Goal: Navigation & Orientation: Find specific page/section

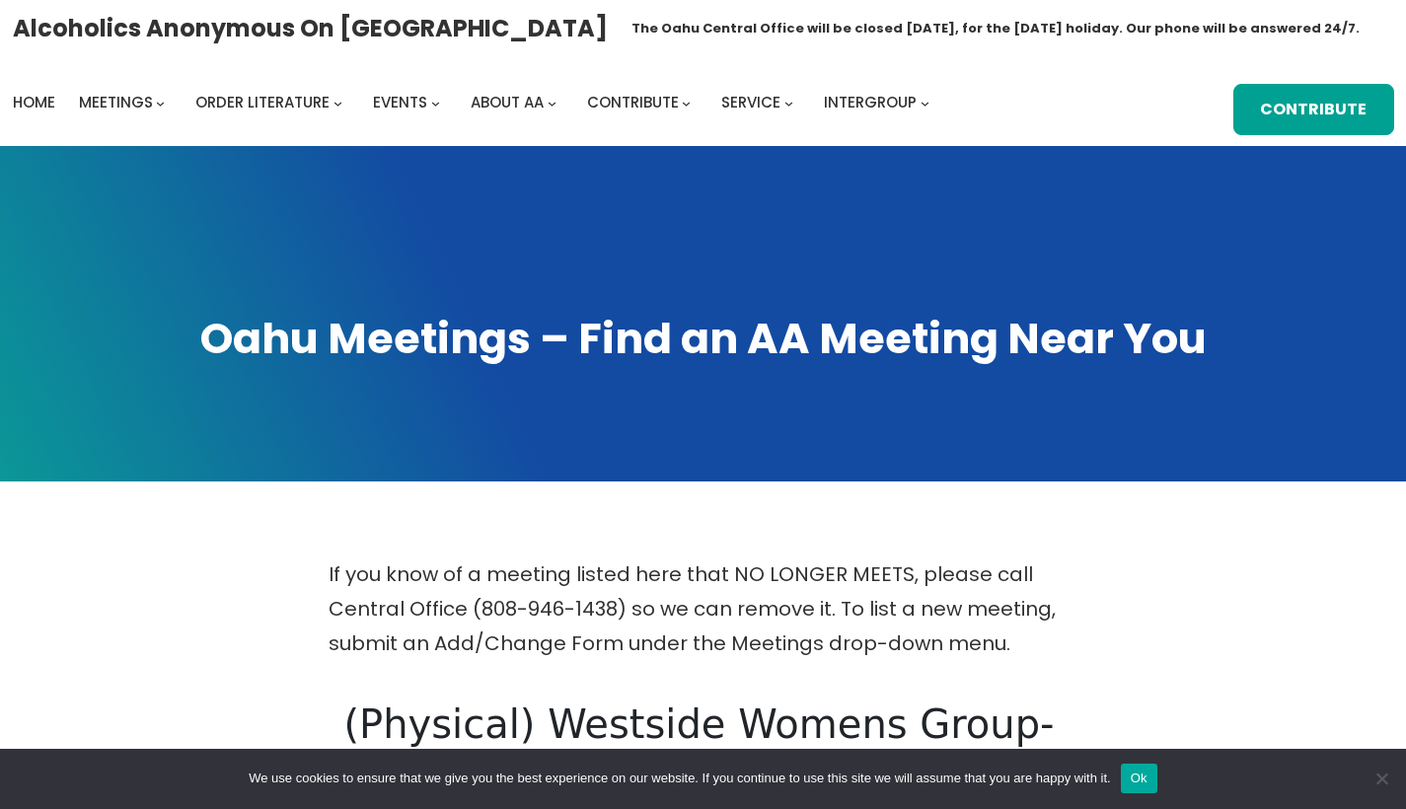
scroll to position [685, 0]
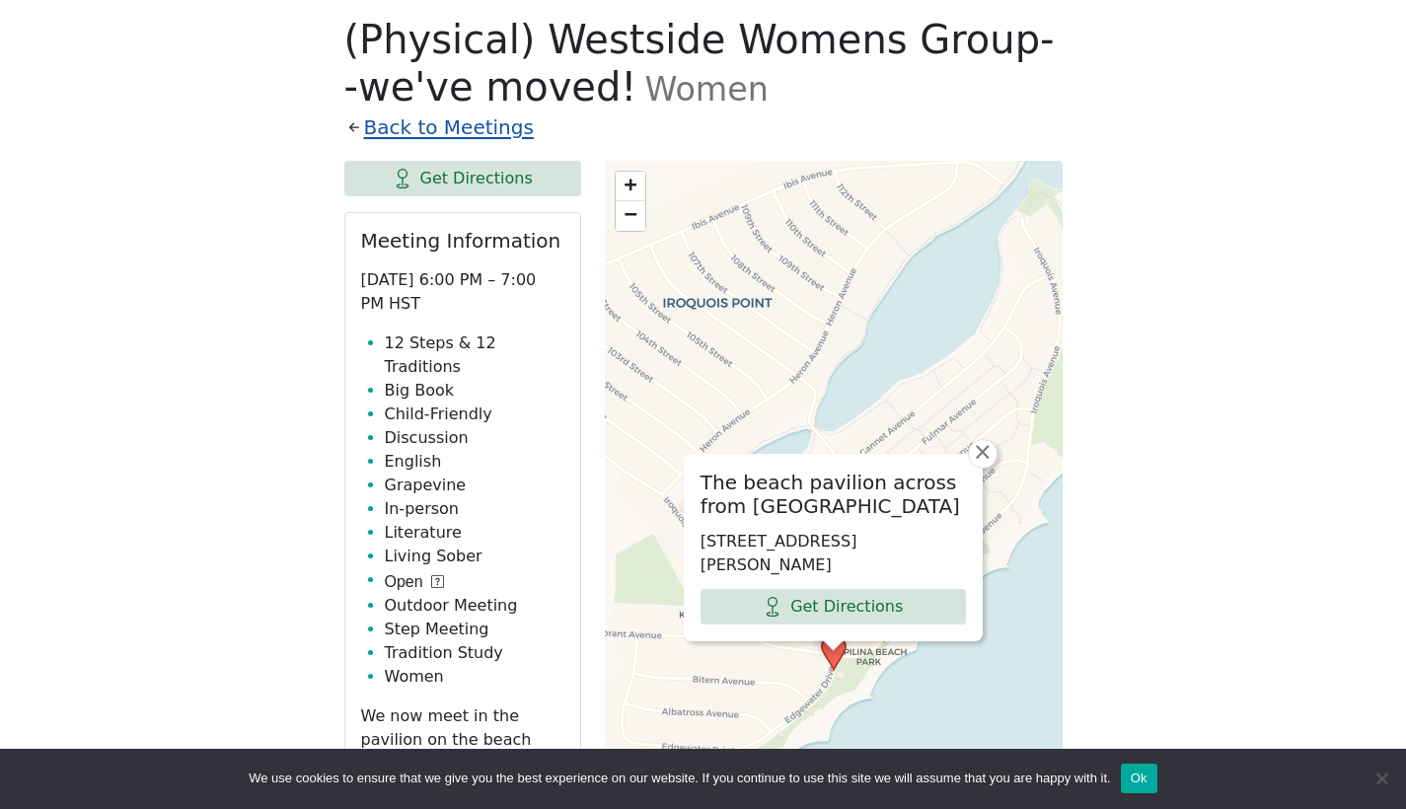
click at [439, 132] on link "Back to Meetings" at bounding box center [449, 128] width 170 height 35
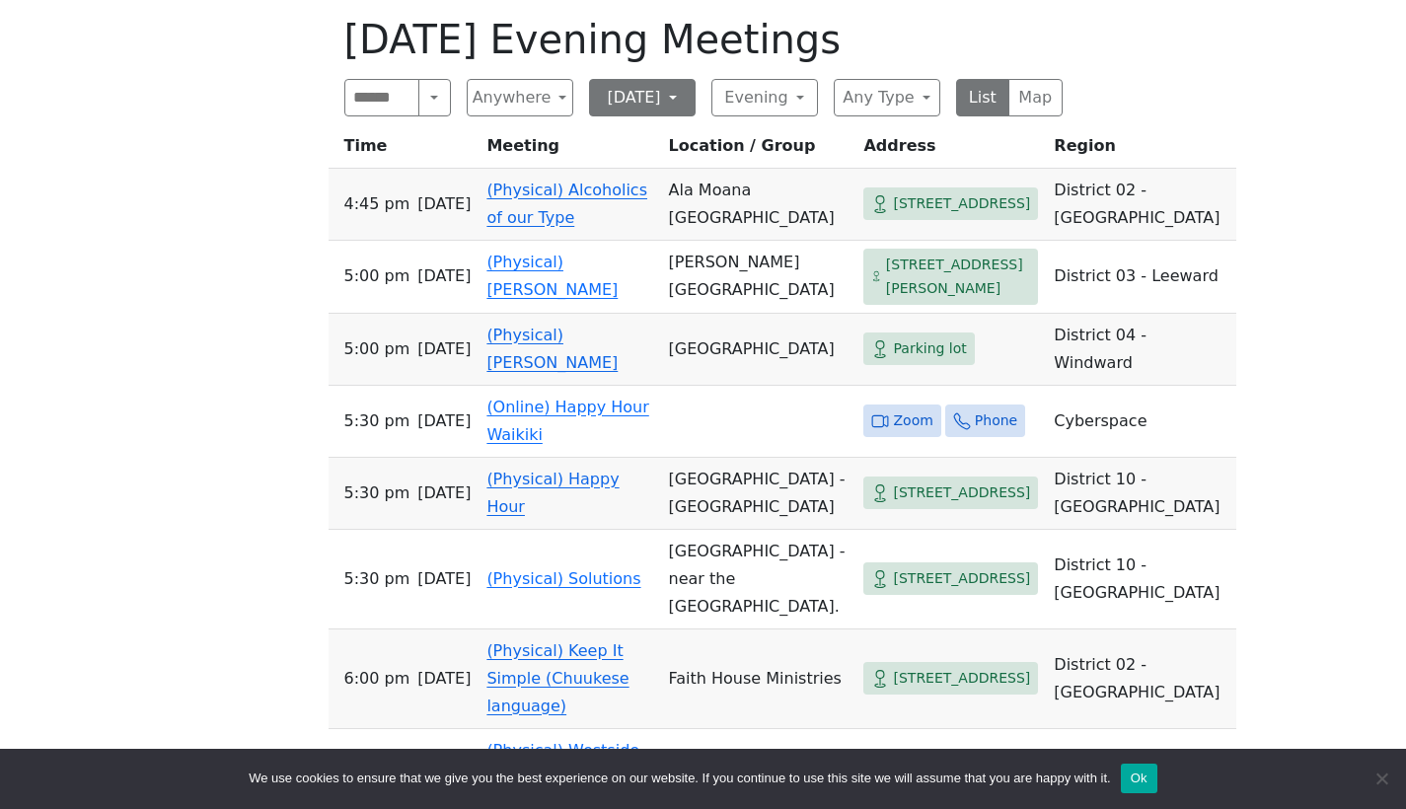
click at [673, 100] on button "[DATE]" at bounding box center [642, 97] width 107 height 37
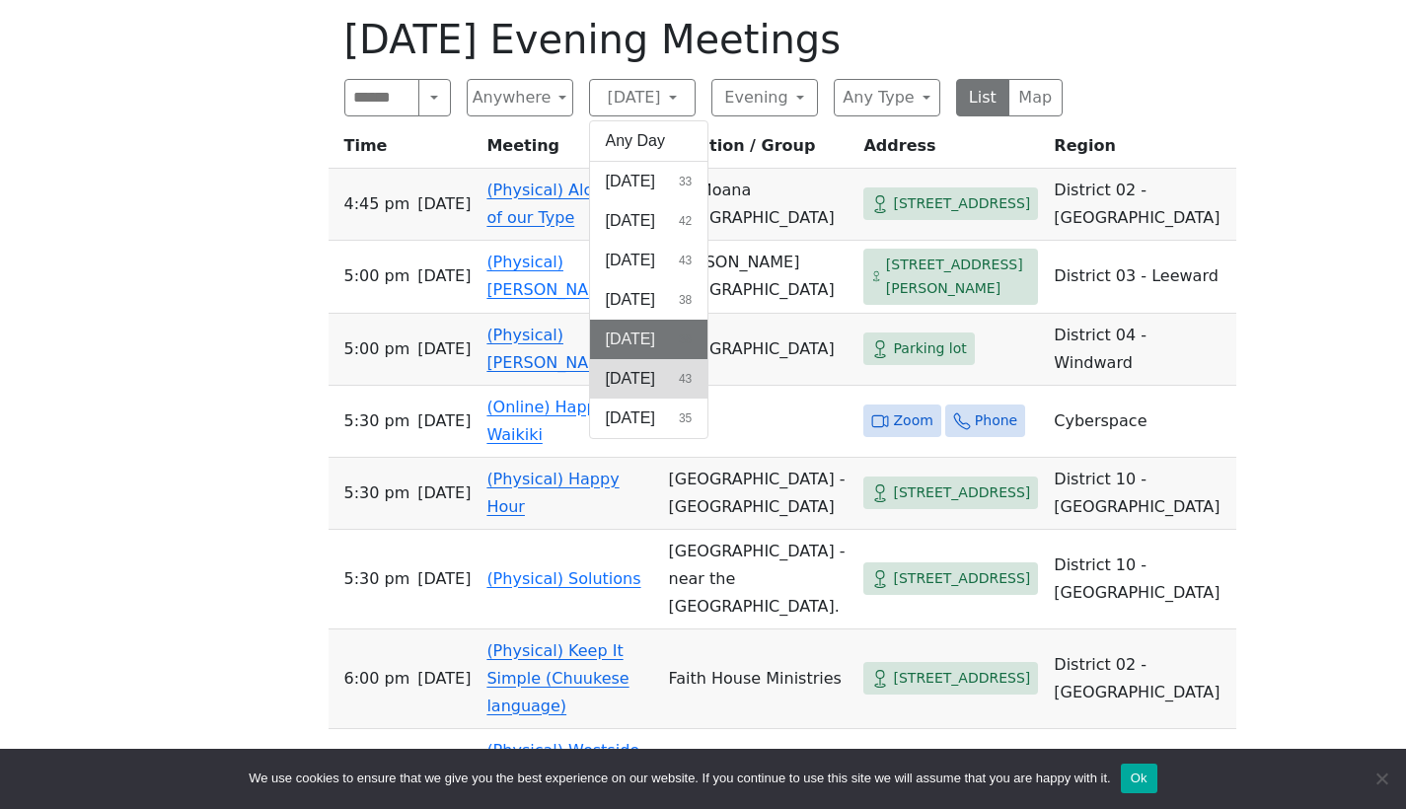
click at [640, 376] on span "[DATE]" at bounding box center [630, 379] width 49 height 24
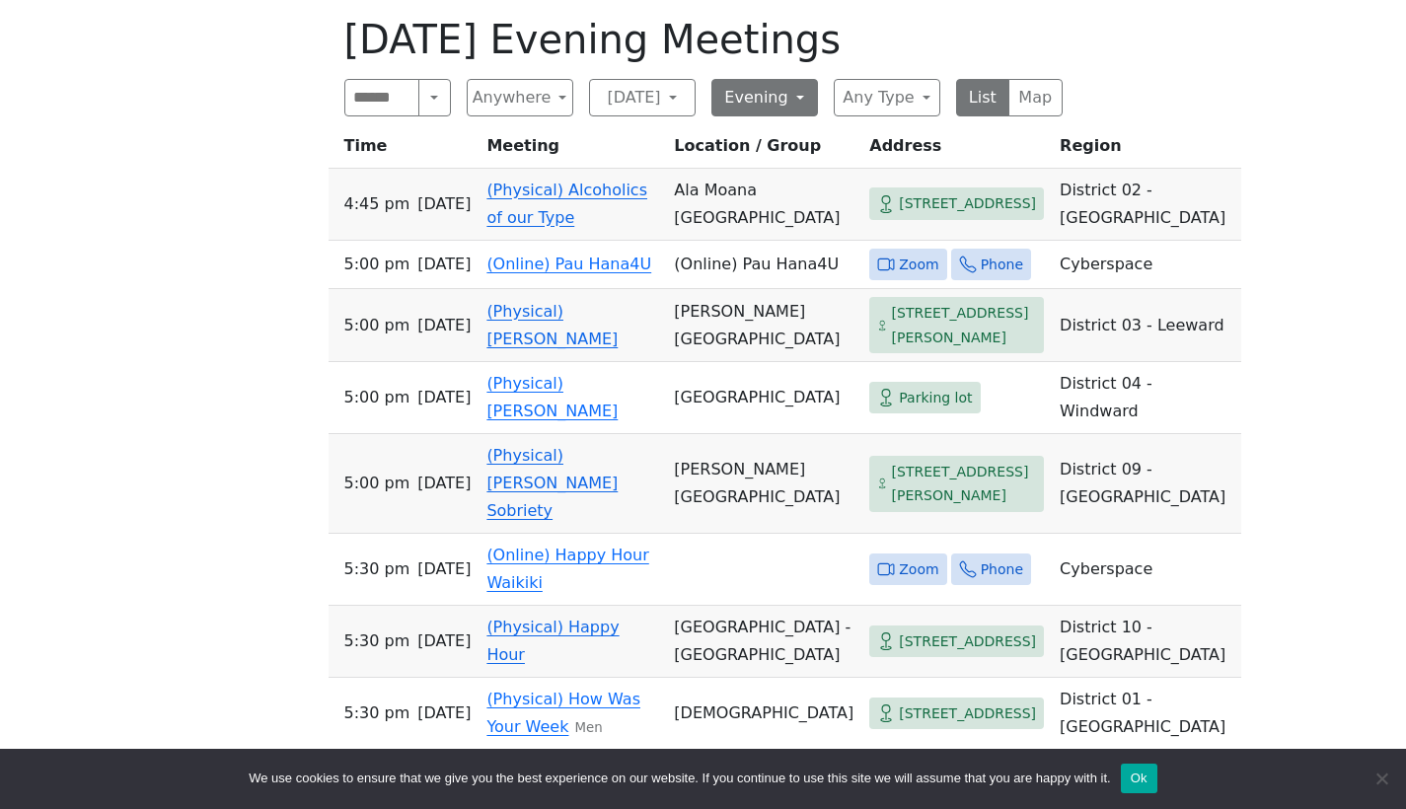
click at [765, 102] on button "Evening" at bounding box center [764, 97] width 107 height 37
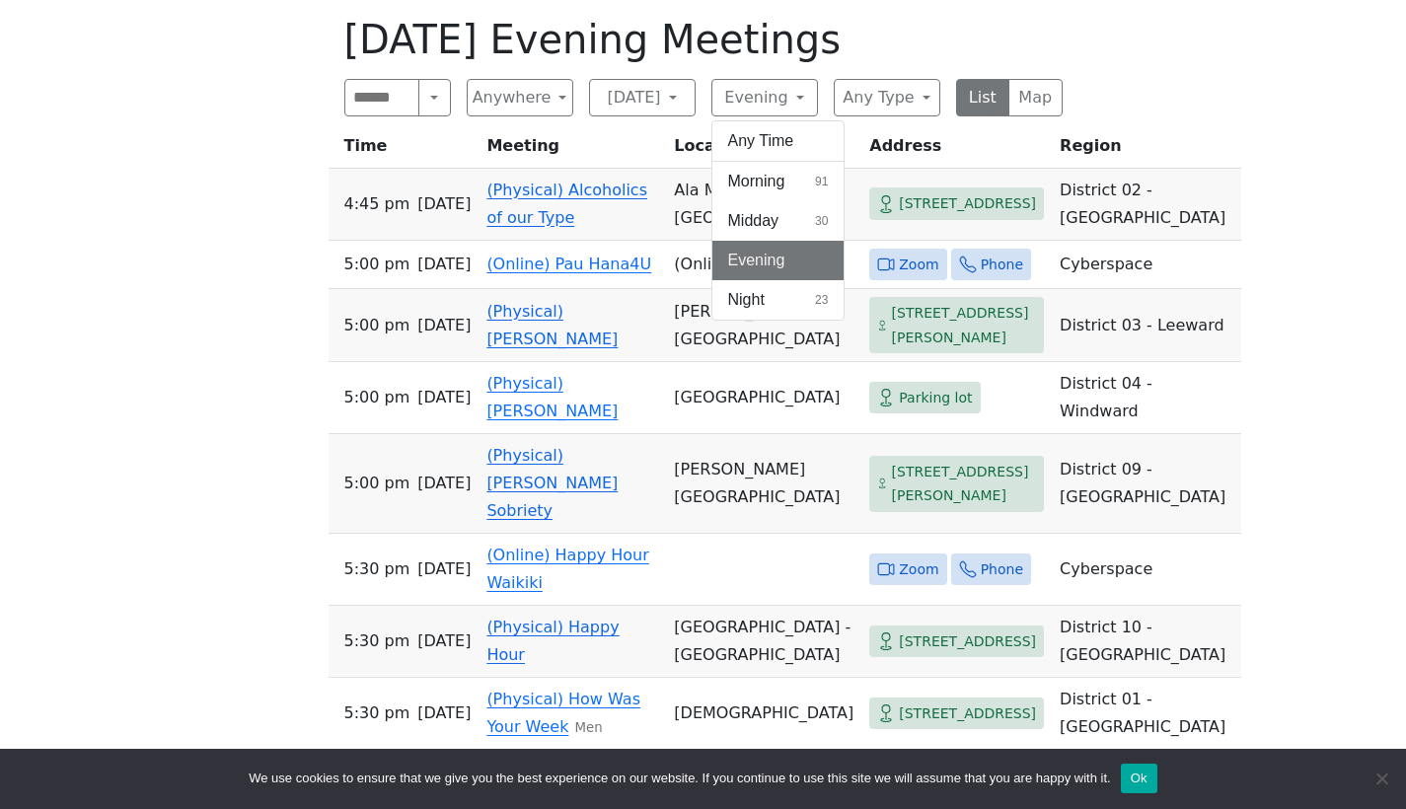
click at [764, 259] on span "Evening" at bounding box center [756, 261] width 57 height 24
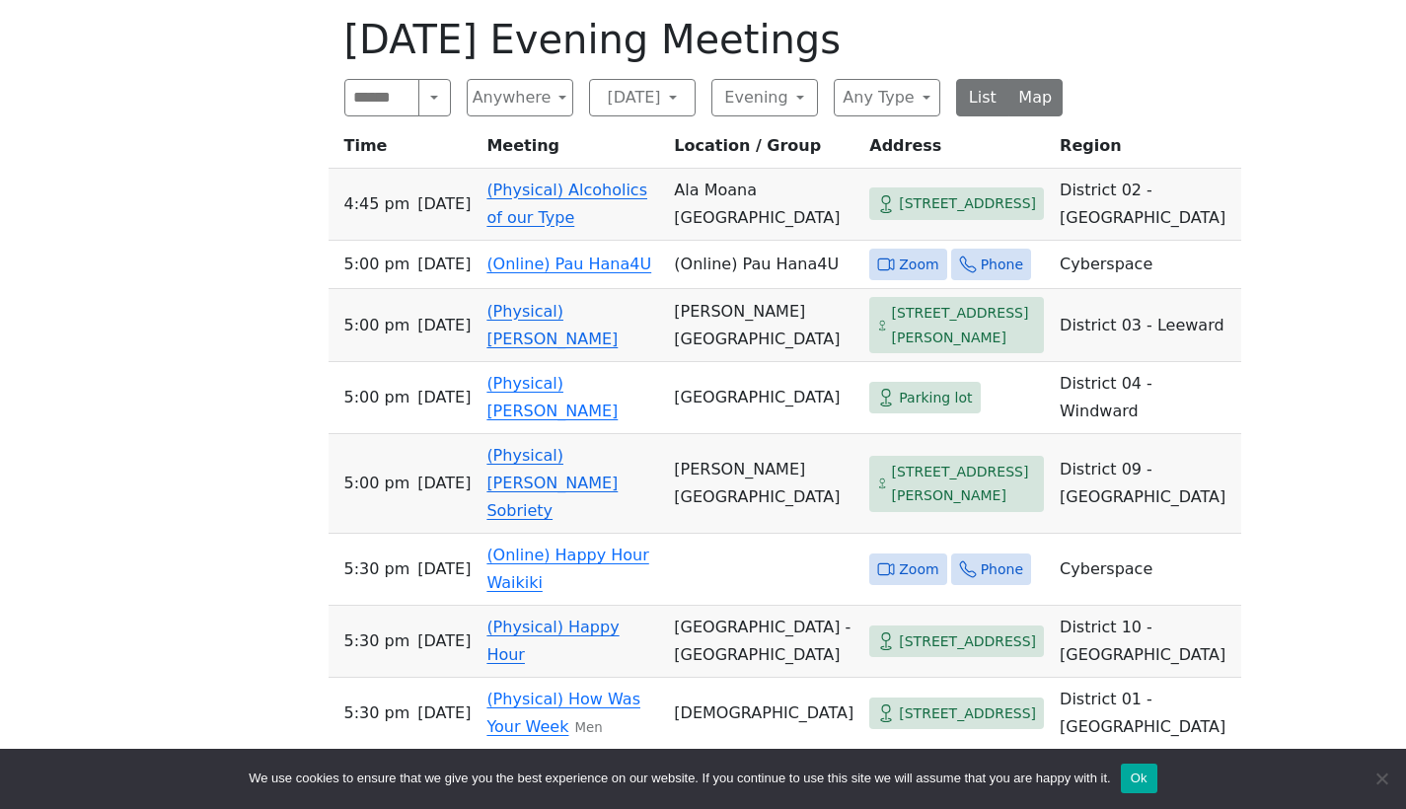
click at [1041, 97] on button "Map" at bounding box center [1035, 97] width 54 height 37
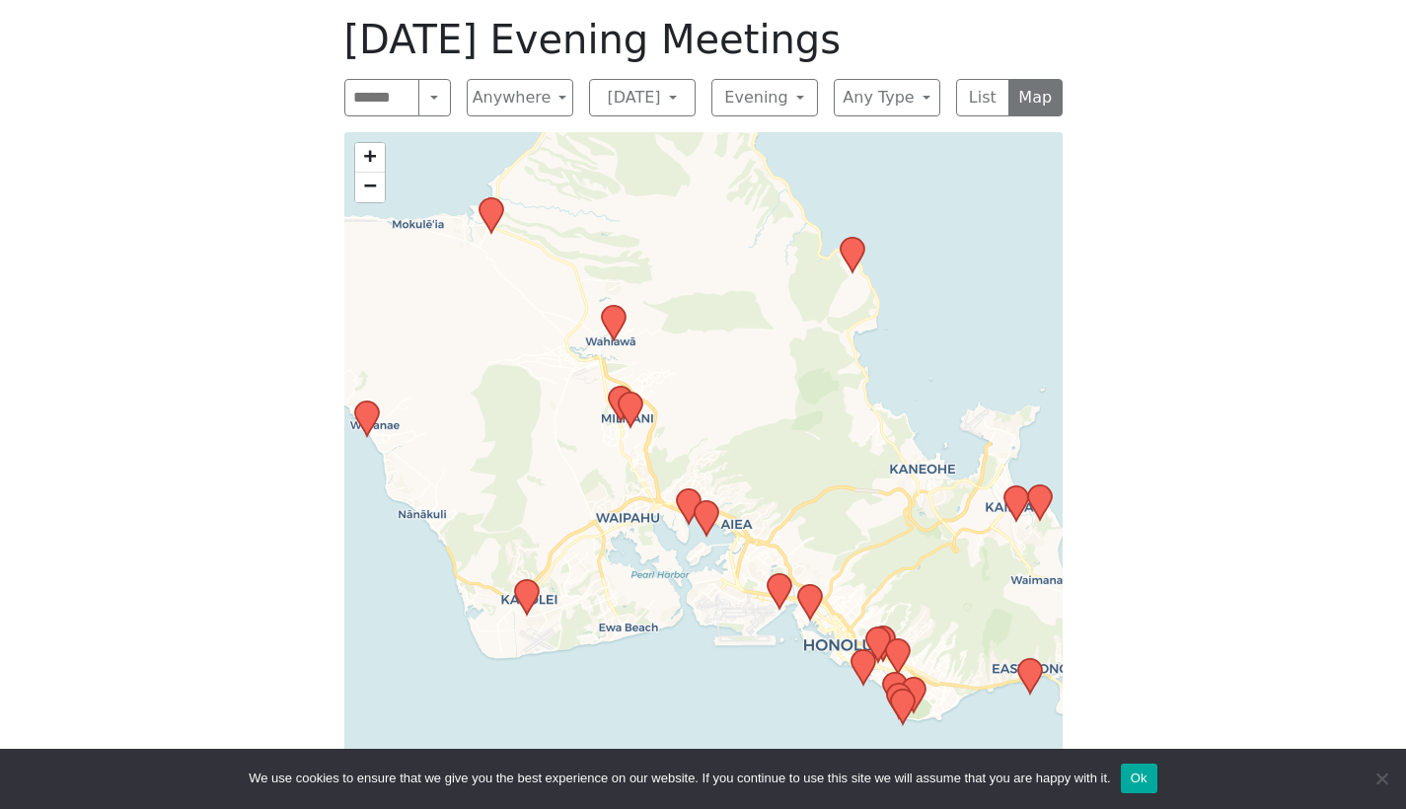
click at [707, 516] on icon at bounding box center [706, 518] width 24 height 35
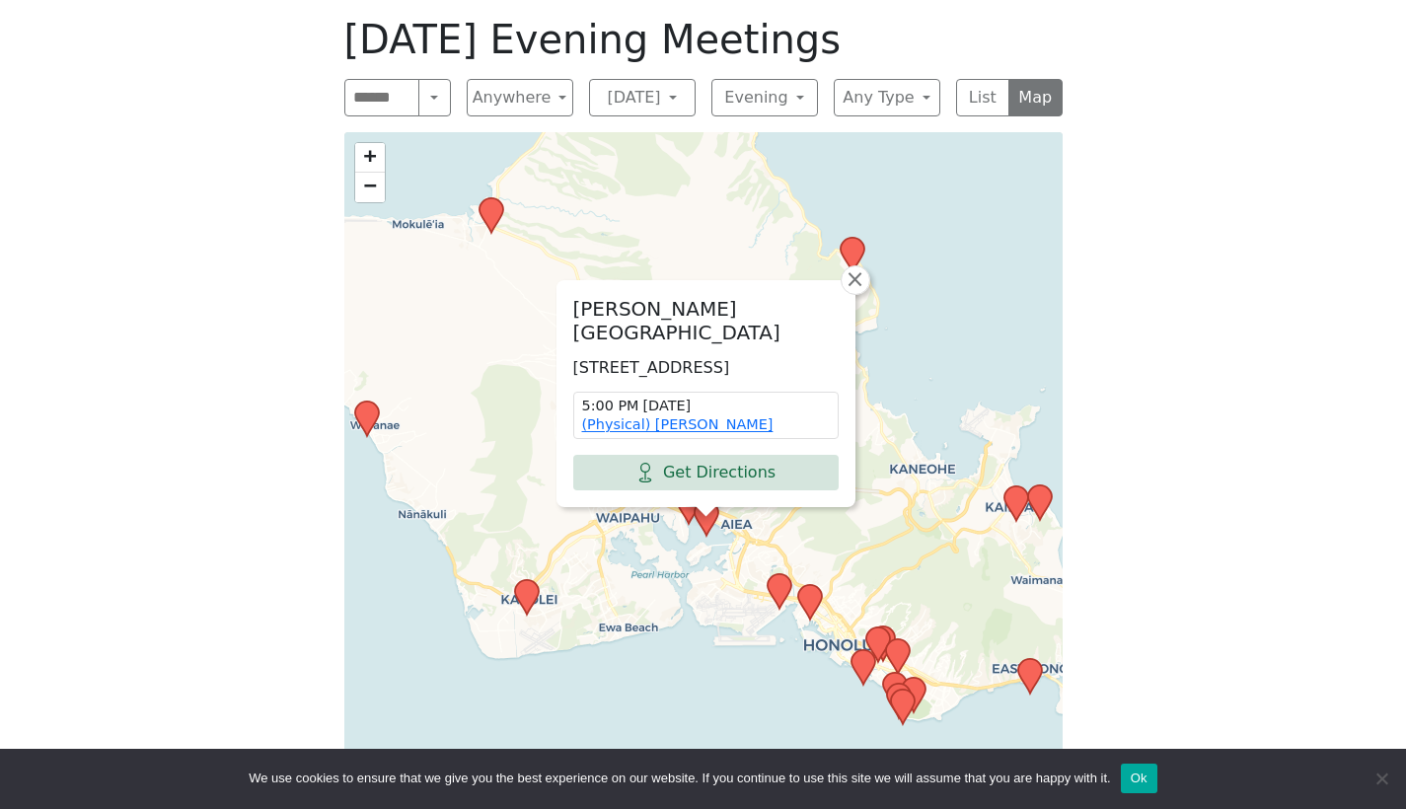
click at [688, 513] on icon at bounding box center [688, 506] width 24 height 35
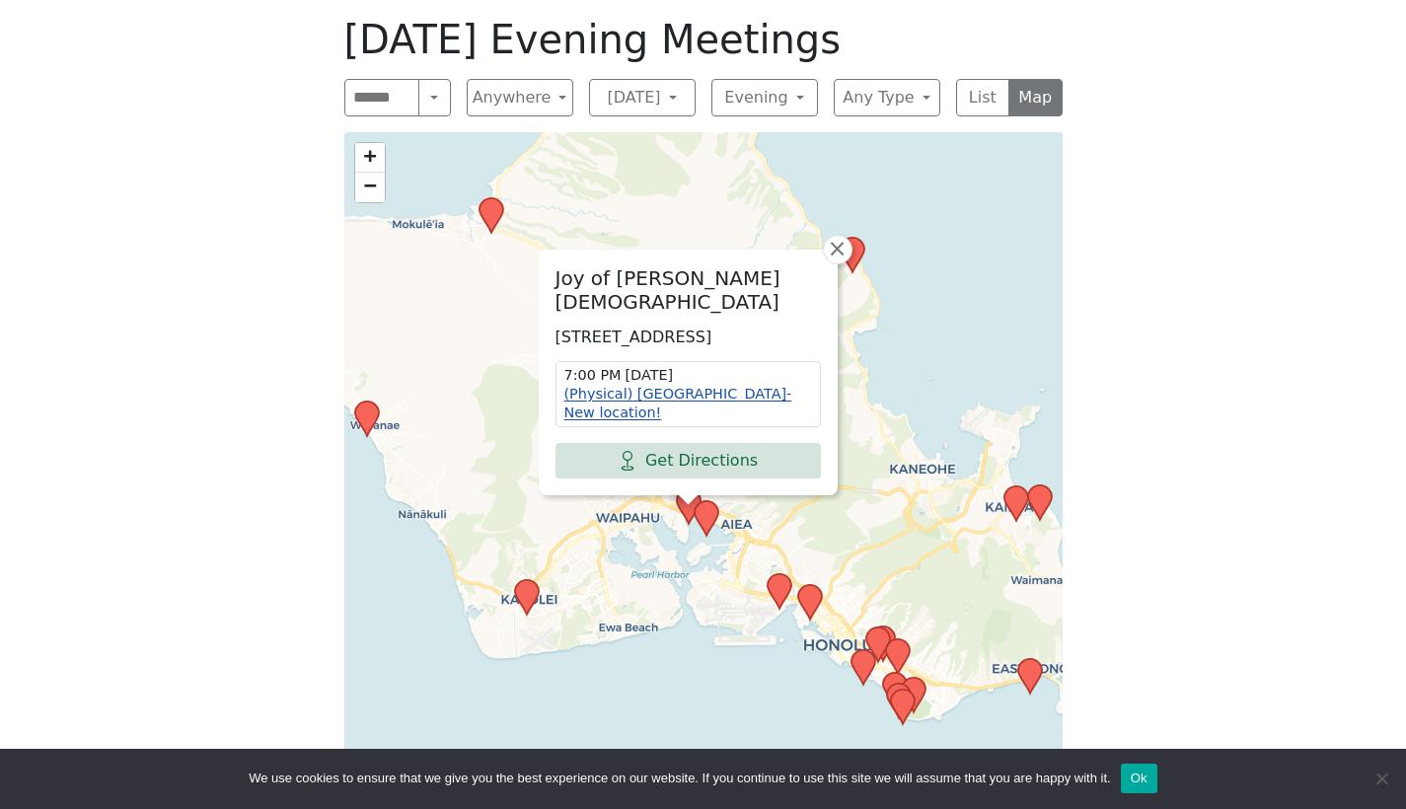
click at [673, 410] on link "(Physical) [GEOGRAPHIC_DATA]- New location!" at bounding box center [678, 403] width 228 height 35
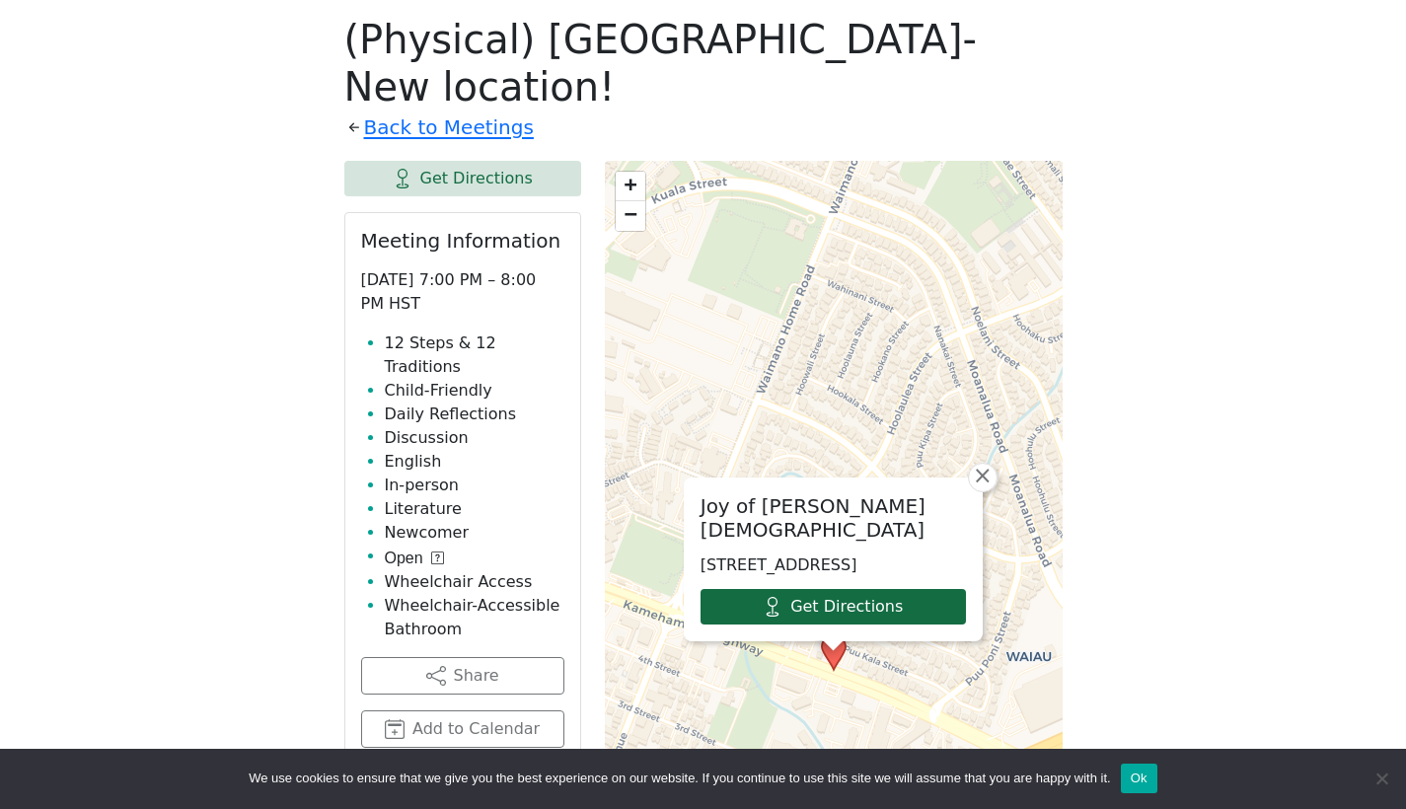
click at [869, 589] on link "Get Directions" at bounding box center [833, 607] width 265 height 36
